Goal: Information Seeking & Learning: Learn about a topic

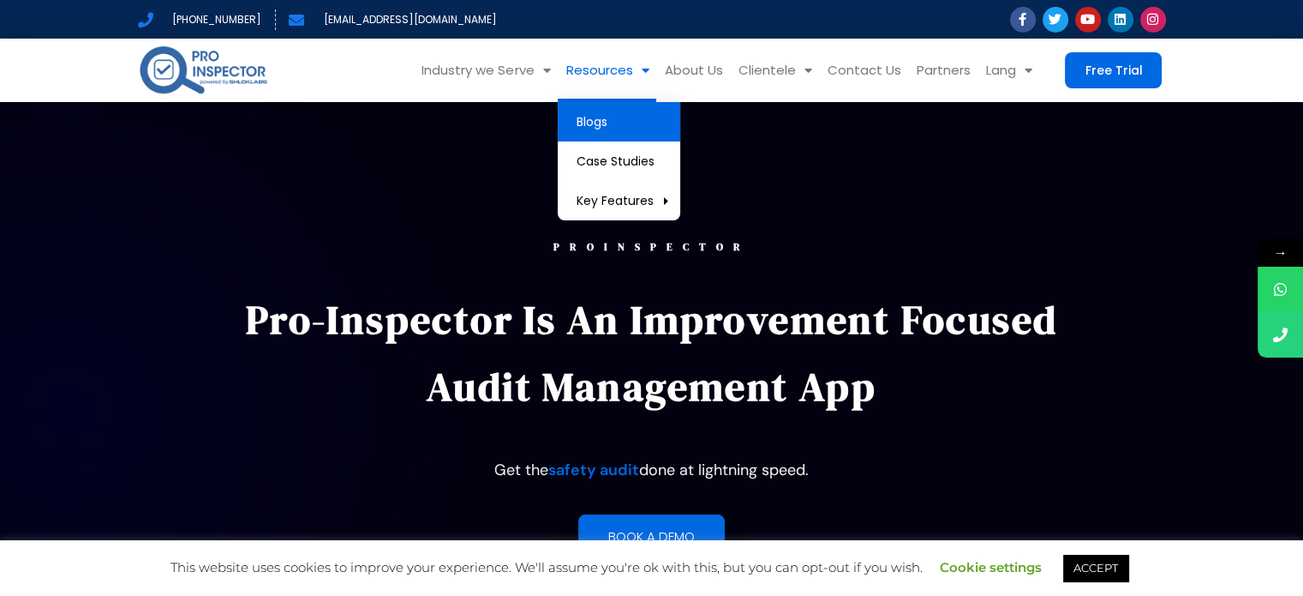
click at [614, 109] on link "Blogs" at bounding box center [619, 121] width 123 height 39
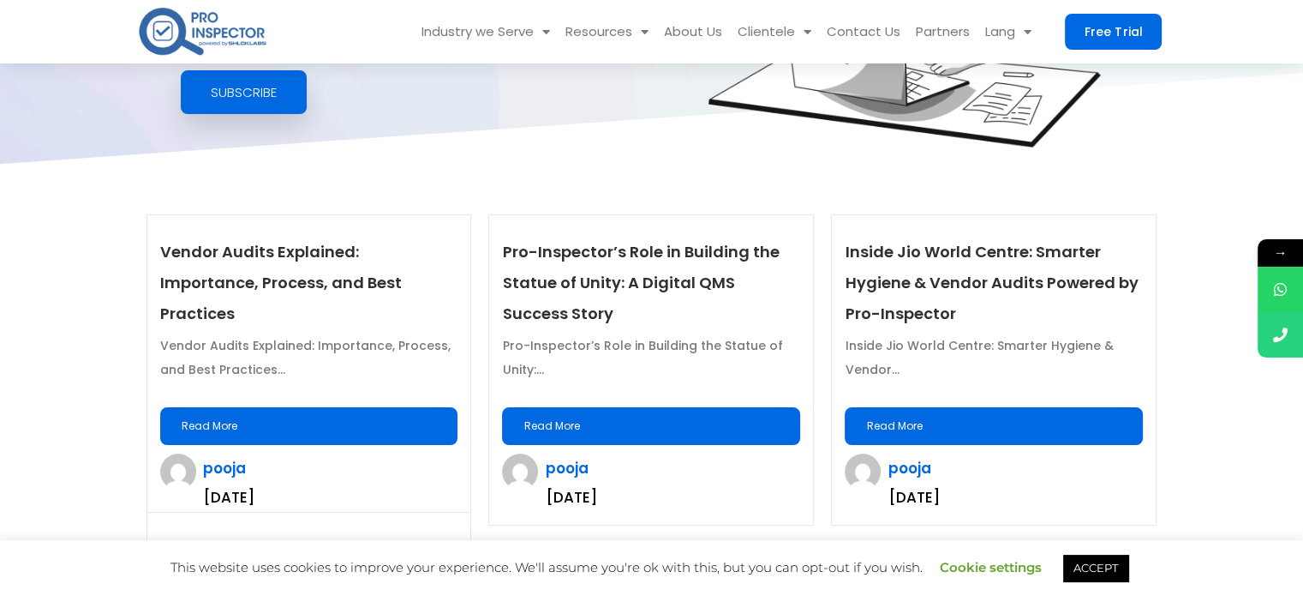
scroll to position [343, 0]
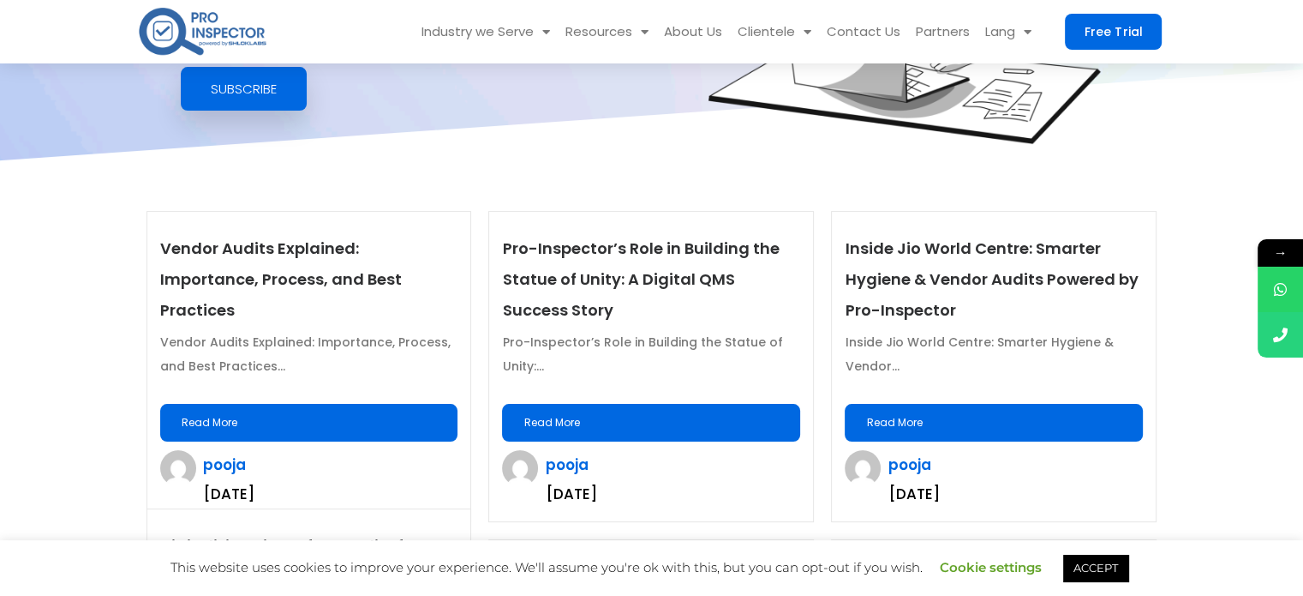
click at [286, 404] on link "Read More" at bounding box center [309, 423] width 298 height 38
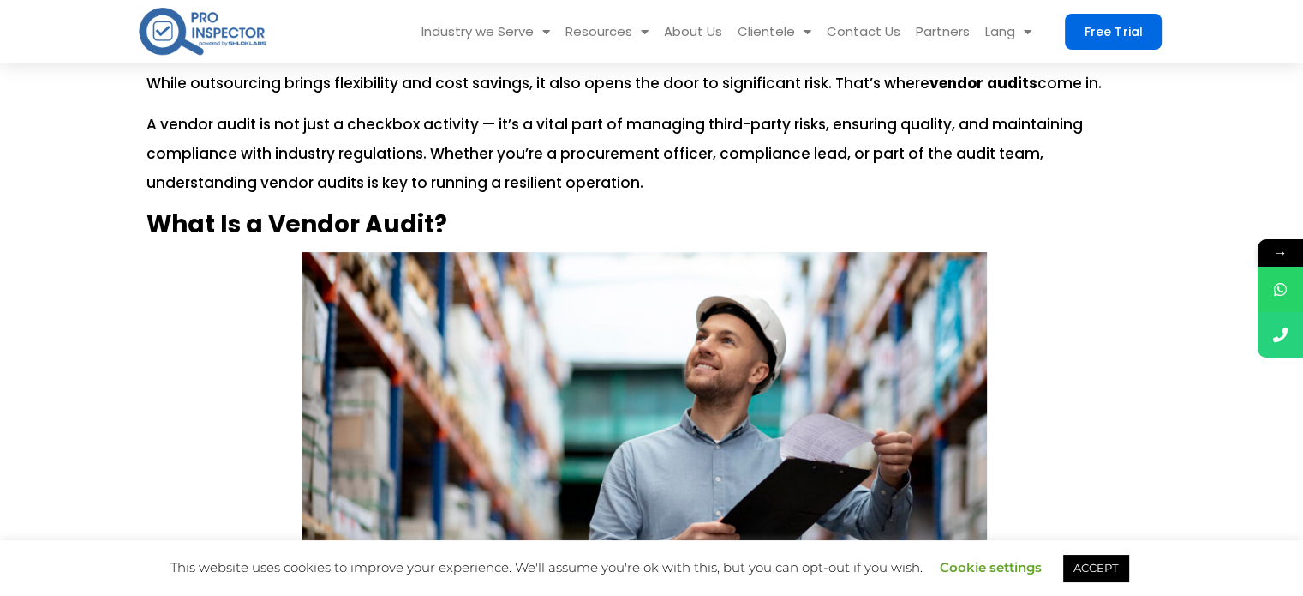
scroll to position [428, 0]
